Goal: Task Accomplishment & Management: Manage account settings

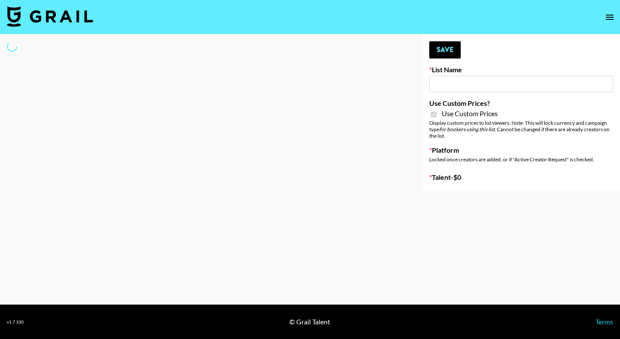
type input "Nippies"
checkbox input "true"
select select "Brand"
type input "Nippies"
checkbox input "true"
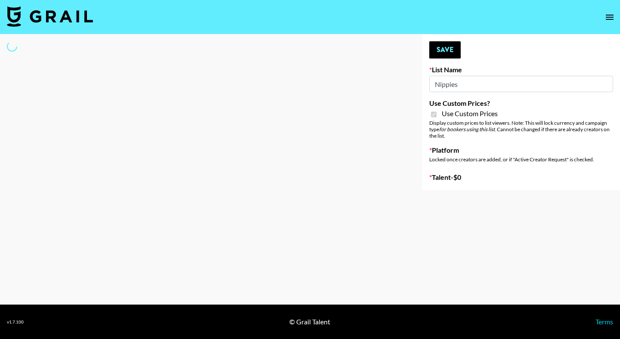
select select "Brand"
